Goal: Task Accomplishment & Management: Understand process/instructions

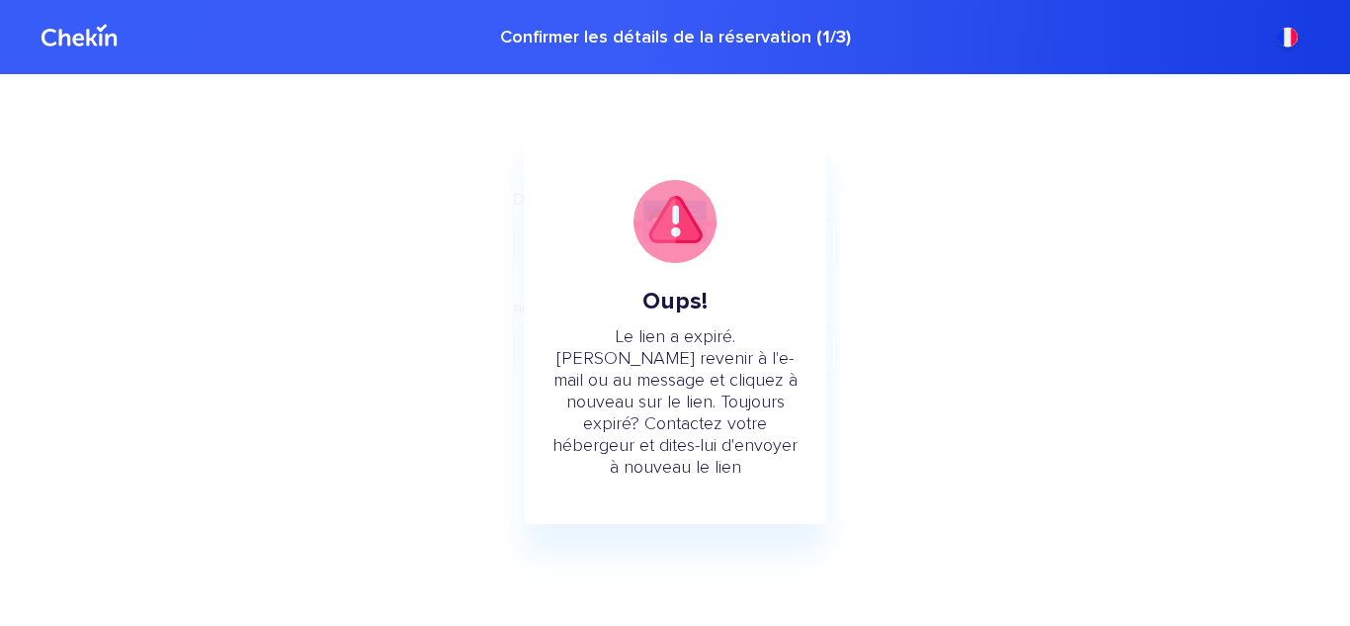
click at [708, 39] on div "Confirmer les détails de la réservation ( 1 / 3 )" at bounding box center [675, 36] width 1350 height 76
click at [775, 40] on div "Confirmer les détails de la réservation ( 1 / 3 )" at bounding box center [675, 36] width 1350 height 76
